Goal: Task Accomplishment & Management: Use online tool/utility

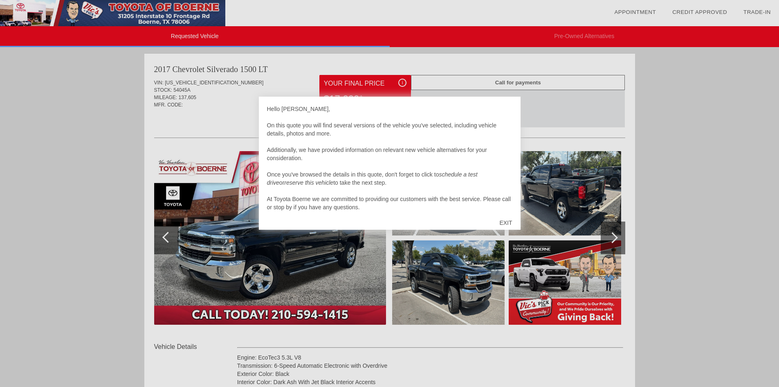
click at [559, 180] on div at bounding box center [389, 193] width 779 height 387
click at [469, 302] on div at bounding box center [389, 193] width 779 height 387
click at [668, 100] on div at bounding box center [389, 193] width 779 height 387
click at [509, 220] on div "EXIT" at bounding box center [505, 222] width 29 height 25
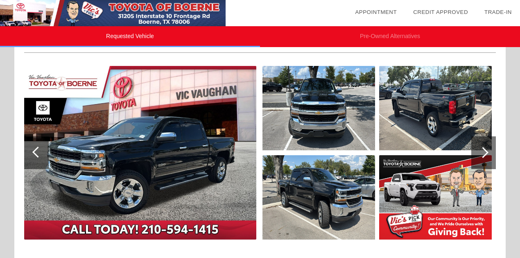
scroll to position [109, 0]
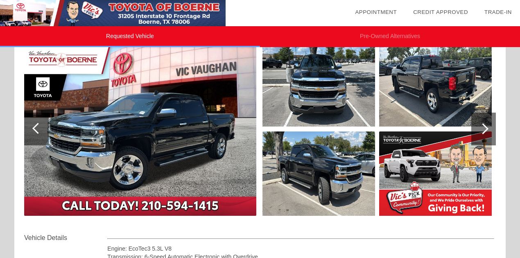
click at [413, 85] on img at bounding box center [435, 84] width 113 height 84
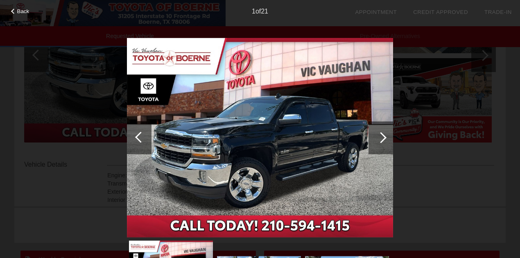
scroll to position [191, 0]
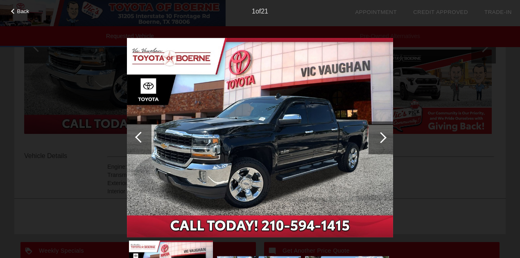
click at [21, 11] on span "Back" at bounding box center [23, 11] width 12 height 6
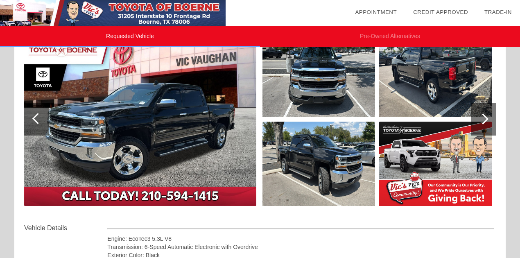
scroll to position [82, 0]
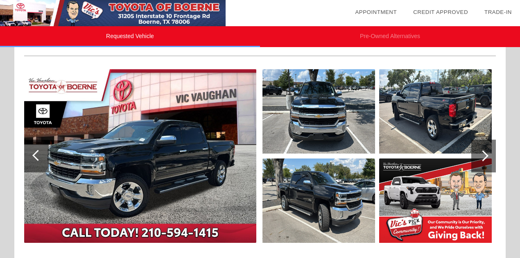
click at [36, 155] on div at bounding box center [37, 155] width 11 height 11
click at [34, 155] on div at bounding box center [37, 155] width 11 height 11
click at [298, 188] on img at bounding box center [318, 200] width 113 height 84
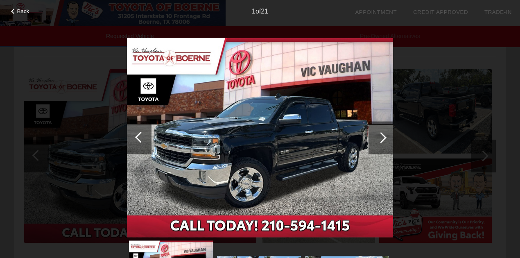
click at [384, 135] on div at bounding box center [380, 137] width 25 height 33
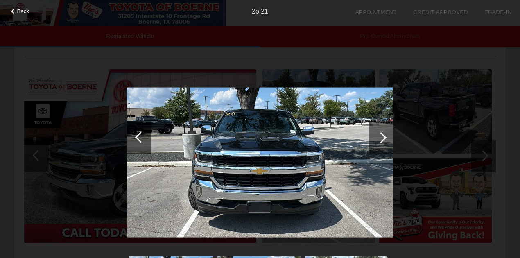
click at [384, 135] on div at bounding box center [380, 137] width 25 height 33
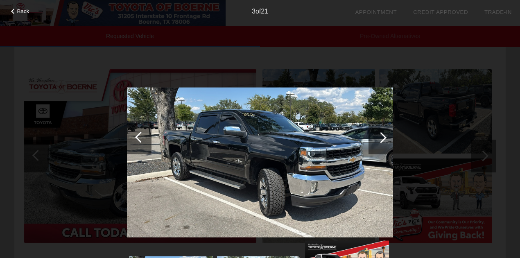
click at [384, 135] on div at bounding box center [380, 137] width 25 height 33
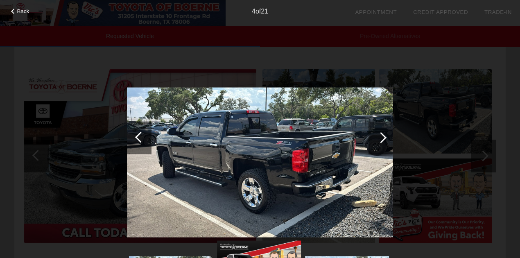
click at [384, 135] on div at bounding box center [380, 137] width 25 height 33
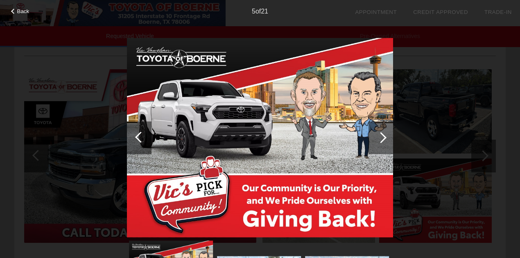
click at [384, 135] on div at bounding box center [380, 137] width 25 height 33
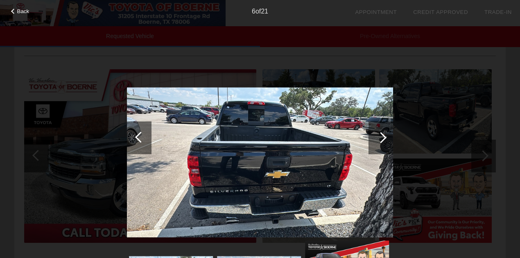
click at [384, 135] on div at bounding box center [380, 137] width 25 height 33
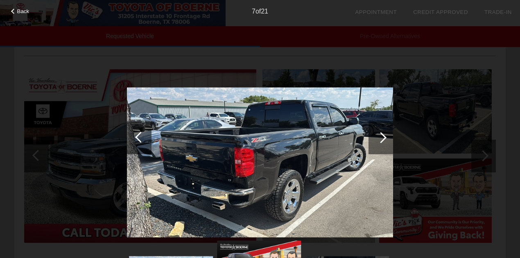
click at [384, 135] on div at bounding box center [380, 137] width 25 height 33
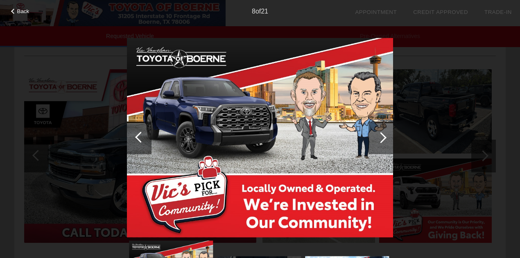
click at [384, 135] on div at bounding box center [380, 137] width 25 height 33
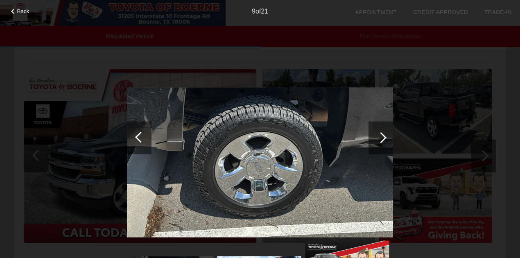
click at [384, 135] on div at bounding box center [380, 137] width 25 height 33
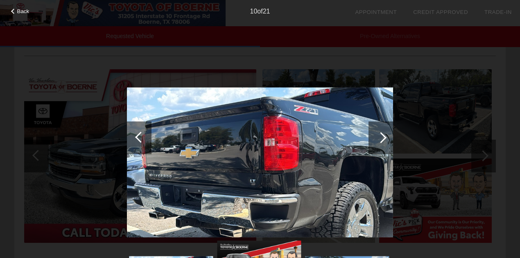
click at [384, 135] on div at bounding box center [380, 137] width 25 height 33
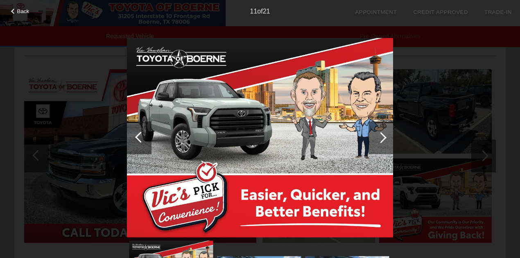
click at [384, 135] on div at bounding box center [380, 137] width 25 height 33
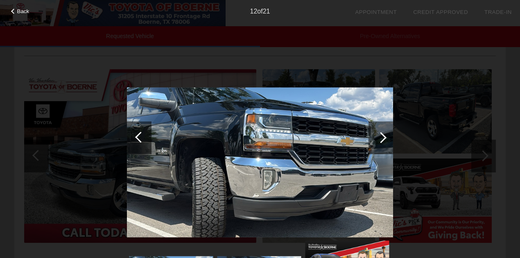
click at [384, 135] on div at bounding box center [380, 137] width 25 height 33
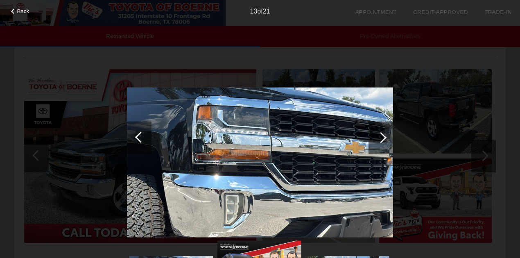
click at [384, 135] on div at bounding box center [380, 137] width 25 height 33
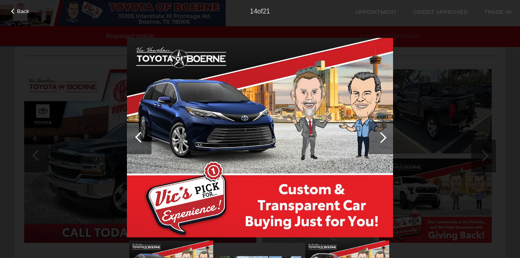
click at [384, 135] on div at bounding box center [380, 137] width 25 height 33
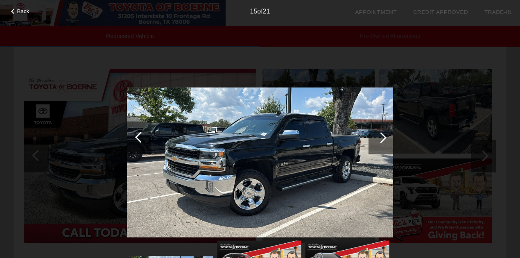
click at [384, 135] on div at bounding box center [380, 137] width 25 height 33
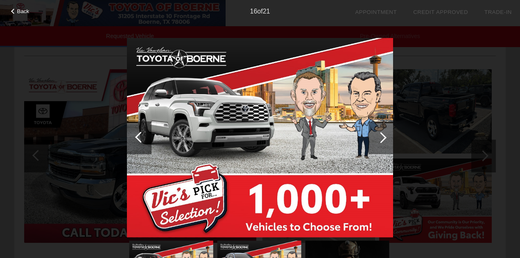
click at [384, 135] on div at bounding box center [380, 137] width 25 height 33
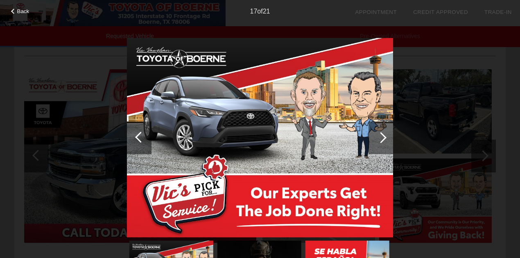
click at [384, 135] on div at bounding box center [380, 137] width 25 height 33
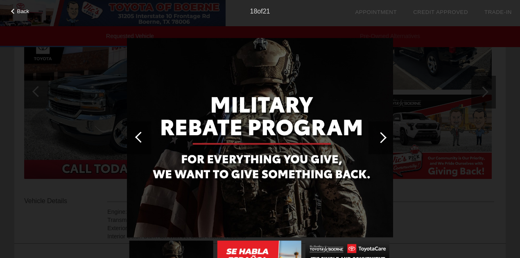
scroll to position [136, 0]
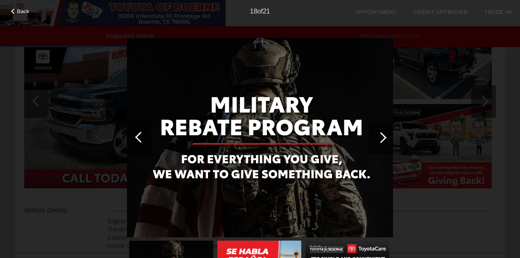
click at [383, 135] on div at bounding box center [380, 137] width 11 height 11
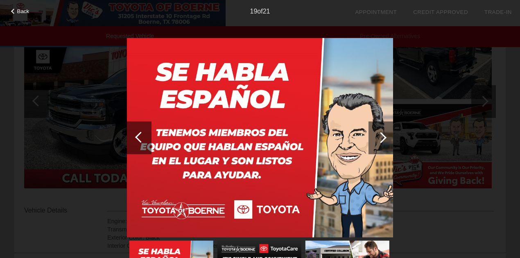
click at [383, 135] on div at bounding box center [380, 137] width 11 height 11
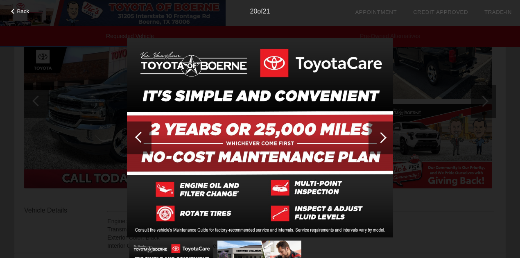
click at [383, 135] on div at bounding box center [380, 137] width 11 height 11
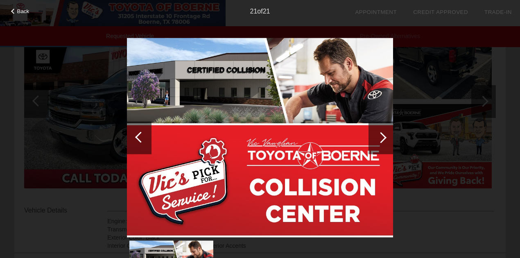
click at [383, 135] on div at bounding box center [380, 137] width 11 height 11
click at [383, 137] on div at bounding box center [380, 137] width 11 height 11
click at [21, 9] on span "Back" at bounding box center [23, 11] width 12 height 6
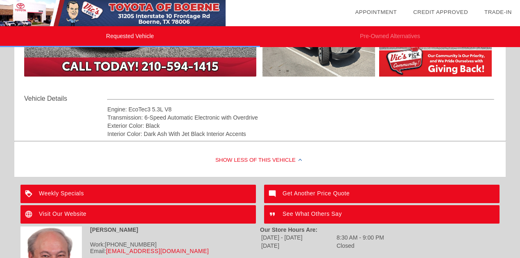
scroll to position [247, 0]
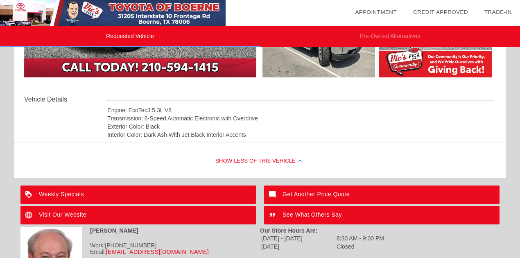
click at [56, 101] on div "Vehicle Details" at bounding box center [65, 100] width 83 height 10
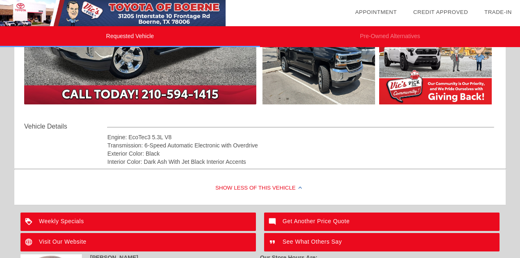
scroll to position [220, 0]
click at [299, 218] on div "Get Another Price Quote" at bounding box center [381, 221] width 235 height 18
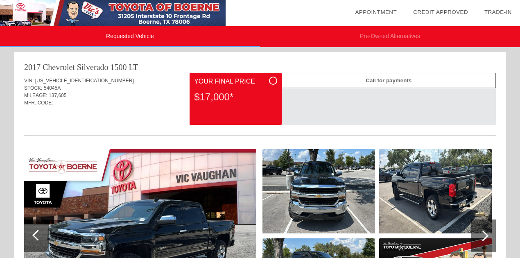
scroll to position [0, 0]
